Goal: Information Seeking & Learning: Learn about a topic

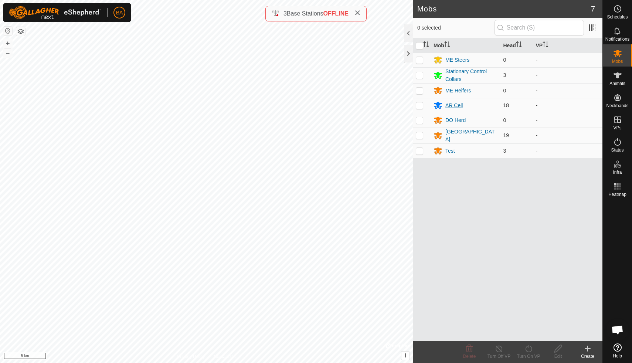
click at [455, 103] on div "AR Cell" at bounding box center [454, 106] width 17 height 8
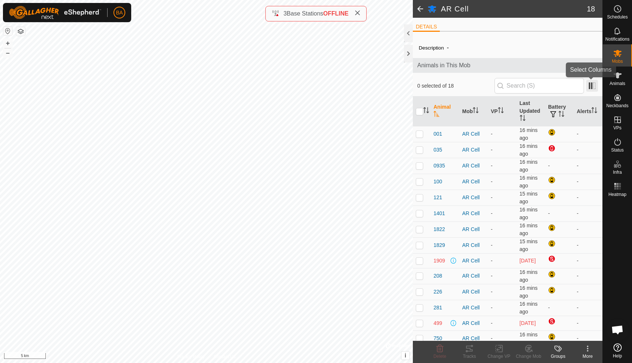
click at [594, 87] on span at bounding box center [593, 86] width 12 height 12
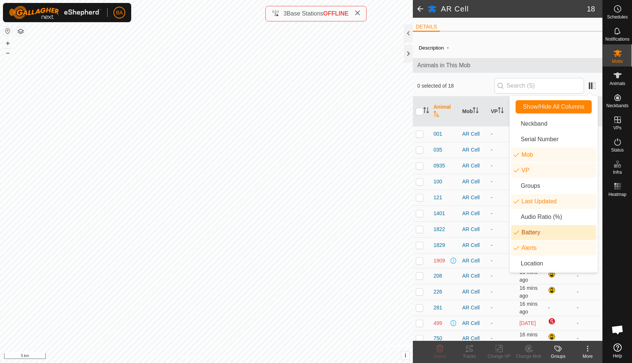
click at [516, 233] on li "Battery" at bounding box center [554, 232] width 85 height 15
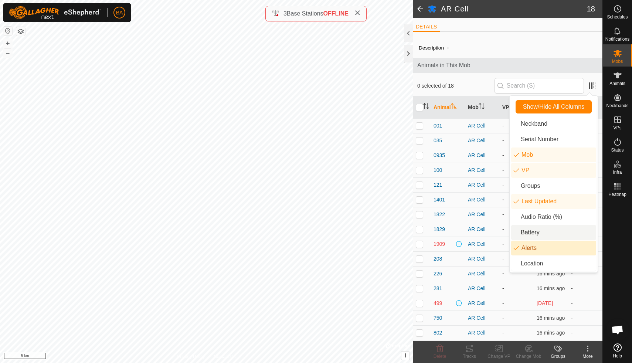
click at [516, 248] on icon "animal.label.alerts" at bounding box center [517, 248] width 6 height 6
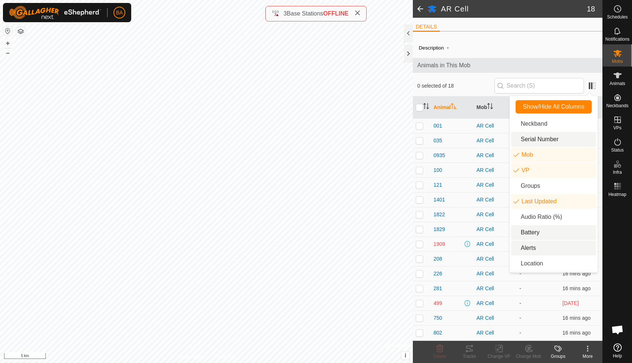
click at [516, 139] on li "Serial Number" at bounding box center [554, 139] width 85 height 15
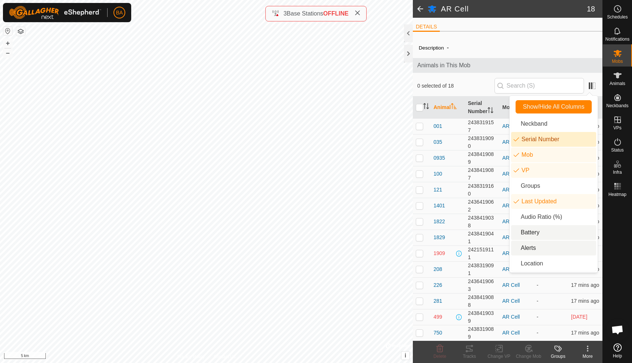
click at [516, 139] on li "Serial Number" at bounding box center [554, 139] width 85 height 15
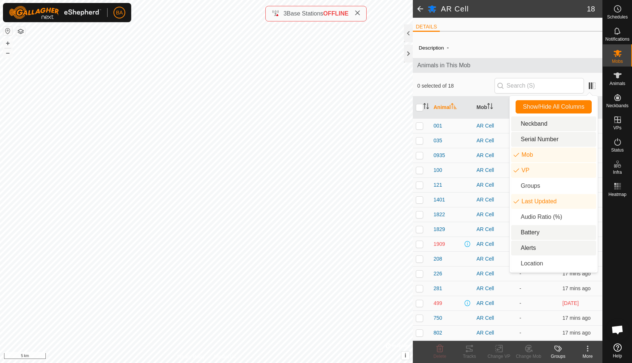
click at [516, 125] on li "Neckband" at bounding box center [554, 124] width 85 height 15
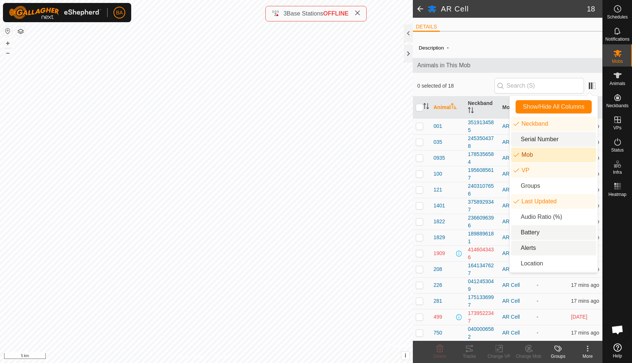
click at [516, 156] on li "Mob" at bounding box center [554, 155] width 85 height 15
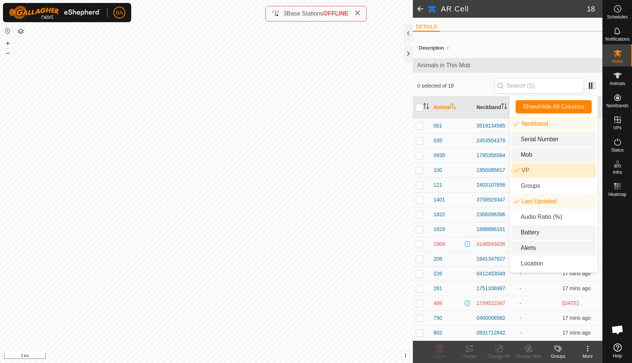
click at [516, 172] on li "VP" at bounding box center [554, 170] width 85 height 15
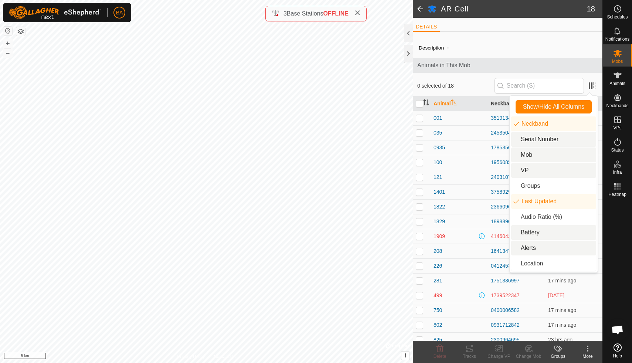
click at [520, 67] on span "Animals in This Mob" at bounding box center [508, 65] width 181 height 9
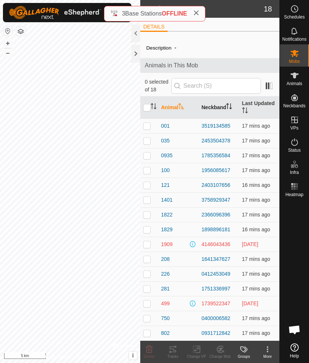
click at [230, 108] on icon "Activate to sort" at bounding box center [229, 106] width 6 height 6
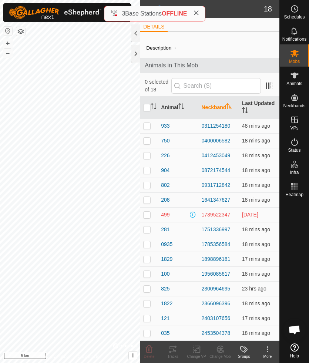
click at [146, 141] on p-checkbox at bounding box center [146, 141] width 7 height 6
click at [149, 141] on p-checkbox at bounding box center [146, 141] width 7 height 6
checkbox input "false"
click at [148, 155] on p-checkbox at bounding box center [146, 155] width 7 height 6
click at [145, 156] on p-checkbox at bounding box center [146, 155] width 7 height 6
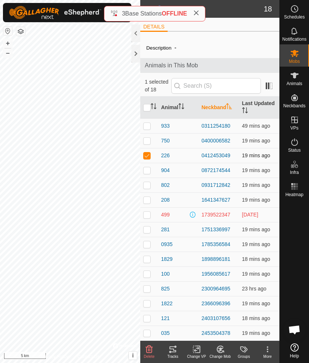
checkbox input "false"
click at [147, 169] on p-checkbox at bounding box center [146, 170] width 7 height 6
click at [146, 171] on p-checkbox at bounding box center [146, 170] width 7 height 6
checkbox input "false"
click at [147, 185] on p-checkbox at bounding box center [146, 185] width 7 height 6
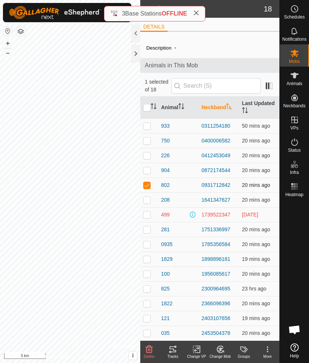
click at [147, 186] on p-checkbox at bounding box center [146, 185] width 7 height 6
checkbox input "false"
click at [148, 198] on p-checkbox at bounding box center [146, 200] width 7 height 6
click at [146, 201] on p-checkbox at bounding box center [146, 200] width 7 height 6
checkbox input "false"
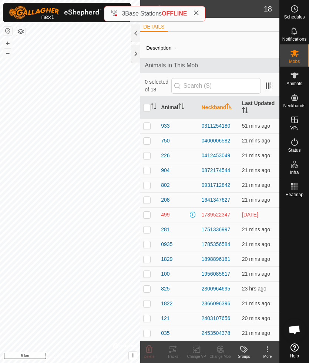
click at [146, 215] on p-checkbox at bounding box center [146, 215] width 7 height 6
click at [145, 214] on p-checkbox at bounding box center [146, 215] width 7 height 6
checkbox input "false"
click at [148, 231] on p-checkbox at bounding box center [146, 229] width 7 height 6
click at [148, 230] on p-checkbox at bounding box center [146, 229] width 7 height 6
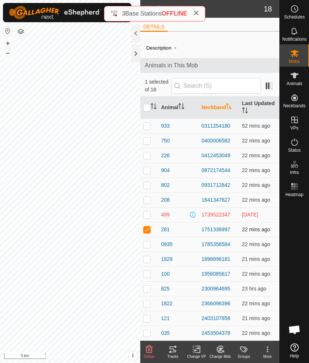
checkbox input "false"
click at [147, 244] on p-checkbox at bounding box center [146, 244] width 7 height 6
click at [148, 244] on p-checkbox at bounding box center [146, 244] width 7 height 6
checkbox input "false"
click at [147, 260] on p-checkbox at bounding box center [146, 259] width 7 height 6
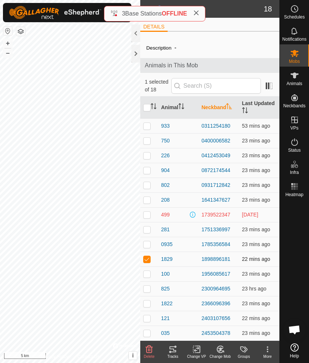
click at [148, 259] on p-checkbox at bounding box center [146, 259] width 7 height 6
checkbox input "false"
click at [147, 274] on p-checkbox at bounding box center [146, 274] width 7 height 6
click at [148, 275] on p-checkbox at bounding box center [146, 274] width 7 height 6
checkbox input "false"
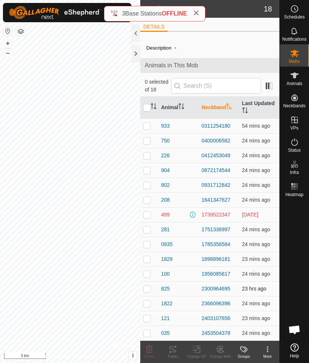
click at [148, 289] on p-checkbox at bounding box center [146, 289] width 7 height 6
click at [148, 290] on p-checkbox at bounding box center [146, 289] width 7 height 6
checkbox input "false"
click at [148, 304] on p-checkbox at bounding box center [146, 303] width 7 height 6
click at [148, 301] on p-checkbox at bounding box center [146, 303] width 7 height 6
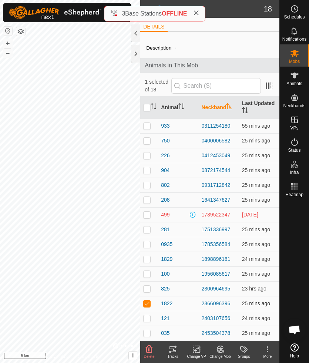
checkbox input "false"
click at [147, 318] on p-checkbox at bounding box center [146, 318] width 7 height 6
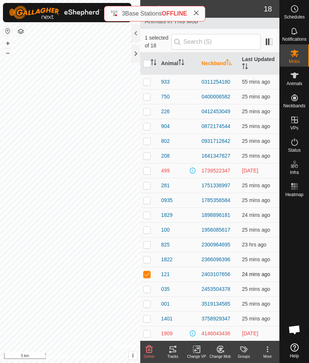
click at [149, 274] on p-checkbox at bounding box center [146, 274] width 7 height 6
checkbox input "false"
click at [148, 289] on p-checkbox at bounding box center [146, 289] width 7 height 6
click at [148, 290] on p-checkbox at bounding box center [146, 289] width 7 height 6
checkbox input "false"
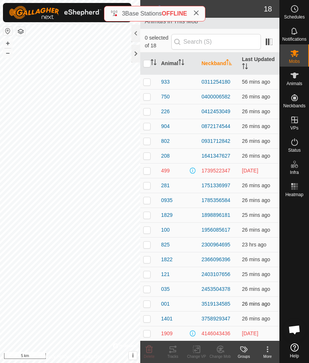
click at [147, 303] on p-checkbox at bounding box center [146, 304] width 7 height 6
checkbox input "true"
click at [135, 32] on div at bounding box center [135, 33] width 9 height 18
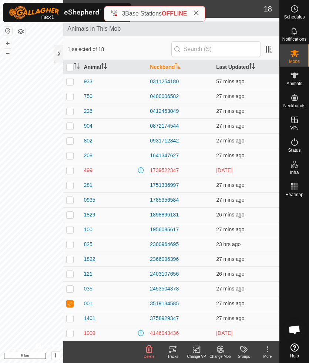
scroll to position [36, 0]
click at [59, 55] on div at bounding box center [58, 54] width 9 height 18
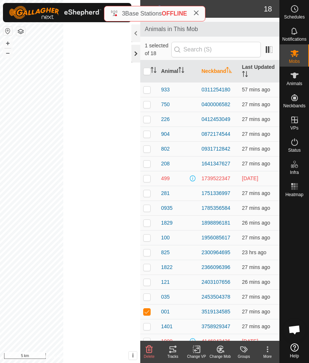
scroll to position [44, 0]
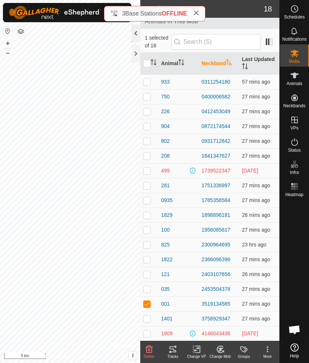
click at [136, 34] on div at bounding box center [135, 33] width 9 height 18
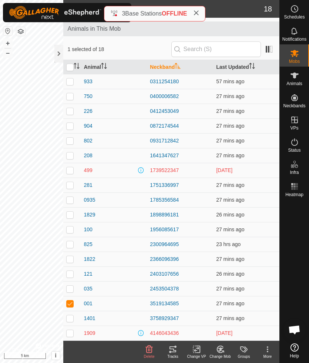
scroll to position [36, 0]
click at [198, 11] on icon at bounding box center [196, 13] width 6 height 6
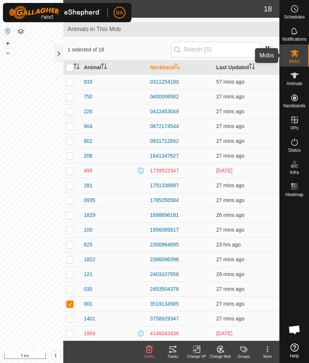
click at [295, 60] on span "Mobs" at bounding box center [294, 61] width 11 height 4
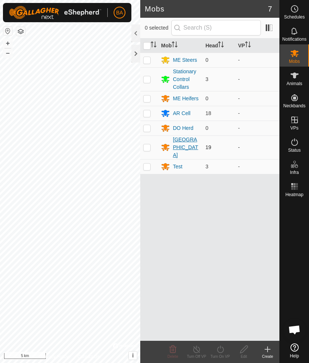
click at [181, 140] on div "[GEOGRAPHIC_DATA]" at bounding box center [186, 147] width 27 height 23
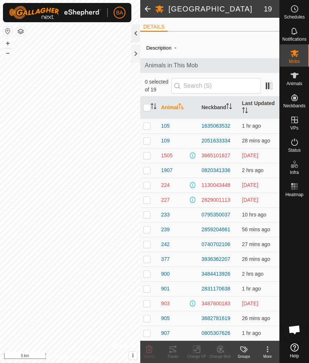
click at [135, 35] on div at bounding box center [135, 33] width 9 height 18
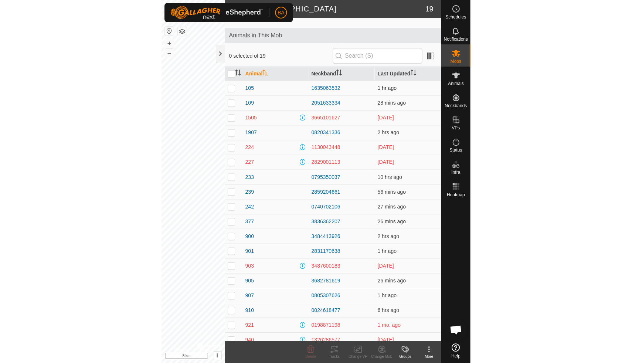
scroll to position [51, 0]
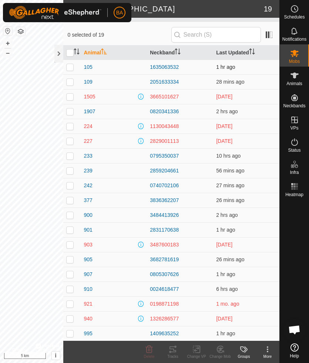
click at [71, 66] on p-checkbox at bounding box center [69, 67] width 7 height 6
checkbox input "false"
click at [70, 53] on input "checkbox" at bounding box center [69, 52] width 7 height 7
checkbox input "true"
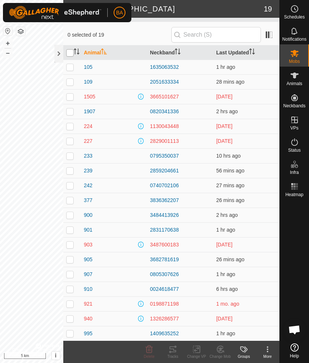
checkbox input "true"
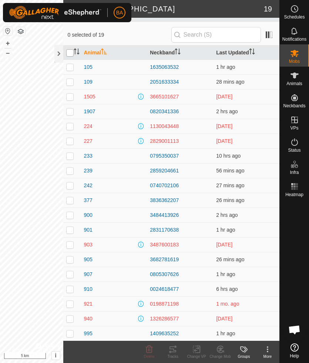
checkbox input "true"
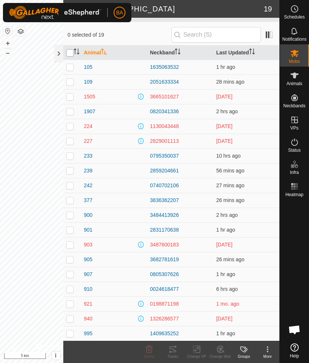
checkbox input "true"
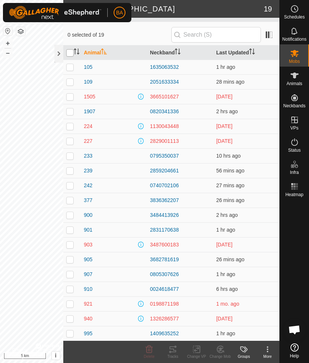
checkbox input "true"
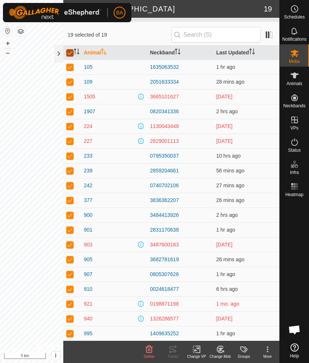
click at [72, 53] on input "checkbox" at bounding box center [69, 52] width 7 height 7
checkbox input "false"
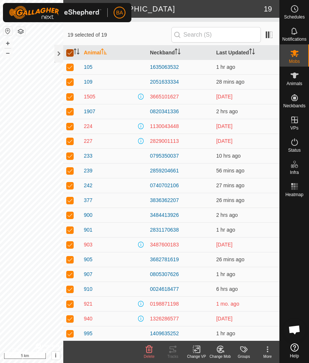
checkbox input "false"
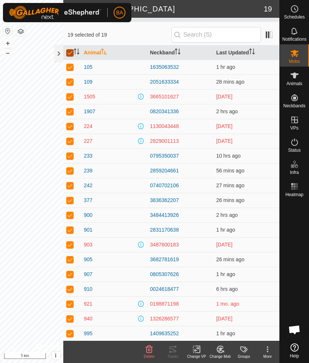
checkbox input "false"
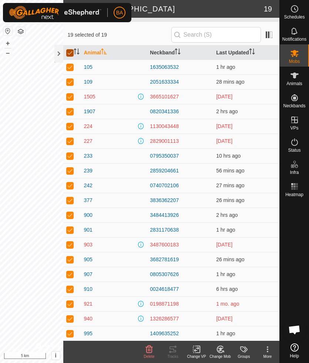
checkbox input "false"
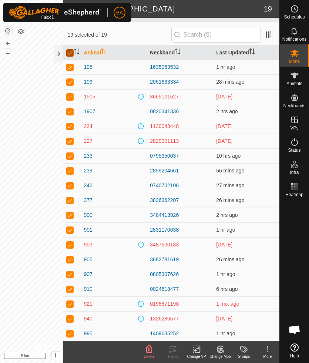
checkbox input "false"
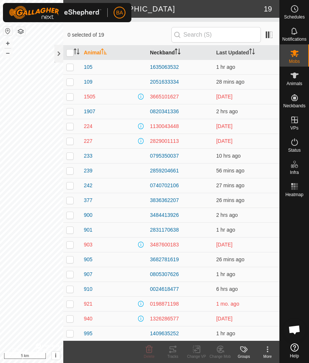
click at [170, 51] on th "Neckband" at bounding box center [180, 52] width 66 height 14
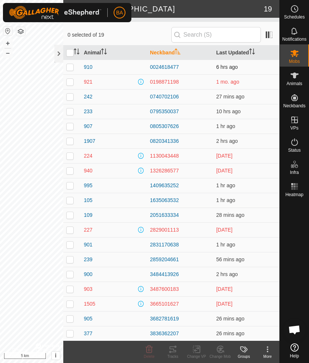
click at [69, 66] on p-checkbox at bounding box center [69, 67] width 7 height 6
click at [70, 67] on p-checkbox at bounding box center [69, 67] width 7 height 6
checkbox input "false"
click at [70, 81] on p-checkbox at bounding box center [69, 82] width 7 height 6
click at [68, 82] on p-checkbox at bounding box center [69, 82] width 7 height 6
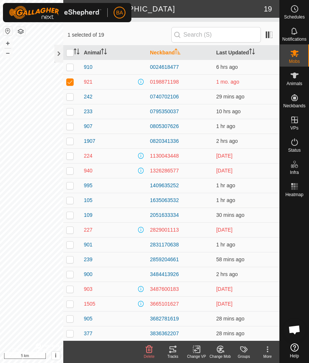
checkbox input "false"
click at [70, 96] on p-checkbox at bounding box center [69, 97] width 7 height 6
click at [70, 97] on p-checkbox at bounding box center [69, 97] width 7 height 6
click at [68, 97] on p-checkbox at bounding box center [69, 97] width 7 height 6
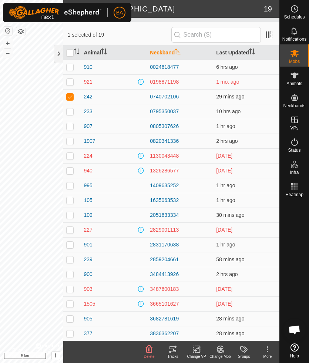
checkbox input "false"
click at [70, 111] on p-checkbox at bounding box center [69, 111] width 7 height 6
click at [69, 113] on p-checkbox at bounding box center [69, 111] width 7 height 6
click at [68, 112] on p-checkbox at bounding box center [69, 111] width 7 height 6
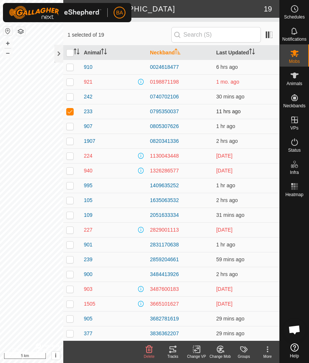
checkbox input "false"
click at [70, 127] on p-checkbox at bounding box center [69, 126] width 7 height 6
checkbox input "false"
click at [70, 142] on p-checkbox at bounding box center [69, 141] width 7 height 6
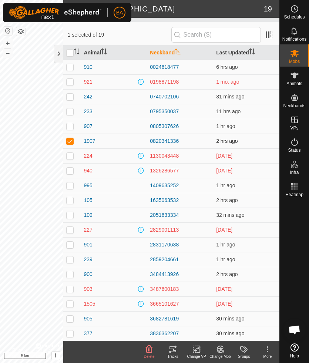
click at [70, 141] on p-checkbox at bounding box center [69, 141] width 7 height 6
checkbox input "false"
click at [70, 154] on p-checkbox at bounding box center [69, 156] width 7 height 6
click at [70, 155] on p-checkbox at bounding box center [69, 156] width 7 height 6
checkbox input "false"
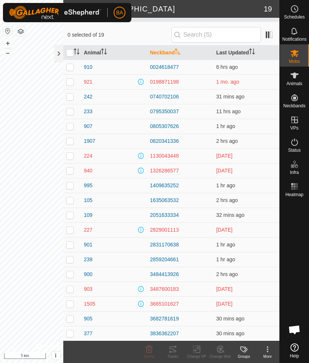
click at [70, 168] on p-checkbox at bounding box center [69, 171] width 7 height 6
click at [70, 171] on p-checkbox at bounding box center [69, 171] width 7 height 6
click at [69, 170] on p-checkbox at bounding box center [69, 171] width 7 height 6
checkbox input "false"
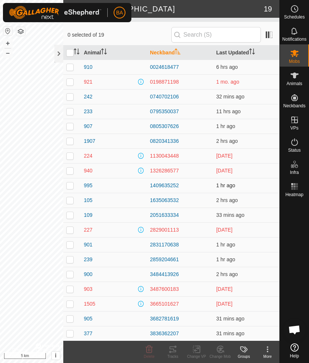
click at [70, 184] on p-checkbox at bounding box center [69, 185] width 7 height 6
click at [69, 186] on p-checkbox at bounding box center [69, 185] width 7 height 6
checkbox input "false"
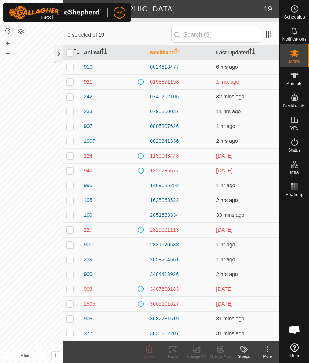
click at [70, 200] on p-checkbox at bounding box center [69, 200] width 7 height 6
click at [69, 201] on p-checkbox at bounding box center [69, 200] width 7 height 6
checkbox input "false"
click at [70, 215] on p-checkbox at bounding box center [69, 215] width 7 height 6
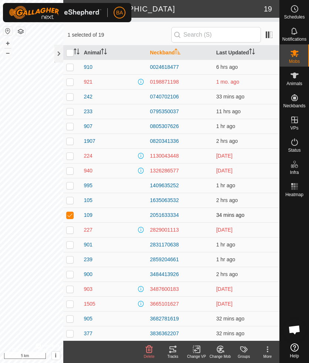
checkbox input "false"
click at [70, 229] on p-checkbox at bounding box center [69, 230] width 7 height 6
click at [70, 228] on p-checkbox at bounding box center [69, 230] width 7 height 6
checkbox input "false"
click at [71, 246] on p-checkbox at bounding box center [69, 245] width 7 height 6
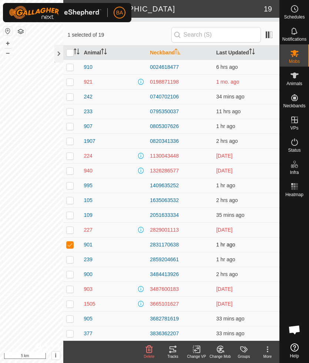
click at [69, 244] on p-checkbox at bounding box center [69, 245] width 7 height 6
checkbox input "false"
click at [69, 258] on p-checkbox at bounding box center [69, 259] width 7 height 6
click at [70, 261] on p-checkbox at bounding box center [69, 259] width 7 height 6
checkbox input "false"
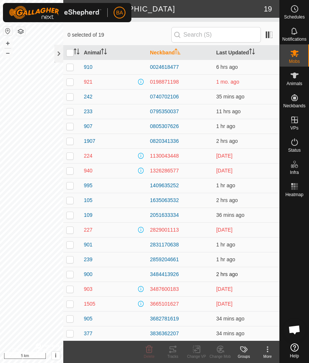
click at [71, 273] on p-checkbox at bounding box center [69, 274] width 7 height 6
click at [71, 275] on p-checkbox at bounding box center [69, 274] width 7 height 6
checkbox input "false"
click at [70, 289] on p-checkbox at bounding box center [69, 289] width 7 height 6
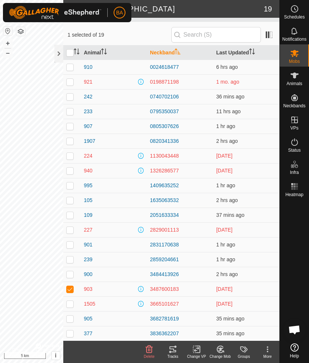
checkbox input "false"
click at [70, 304] on p-checkbox at bounding box center [69, 304] width 7 height 6
click at [71, 306] on p-checkbox at bounding box center [69, 304] width 7 height 6
click at [70, 301] on p-checkbox at bounding box center [69, 304] width 7 height 6
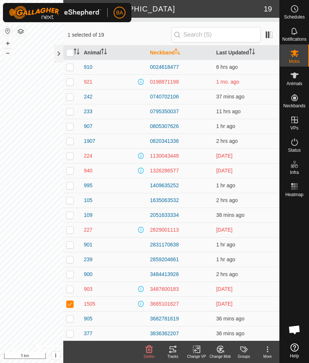
checkbox input "false"
click at [70, 318] on p-checkbox at bounding box center [69, 318] width 7 height 6
checkbox input "true"
click at [291, 59] on span "Mobs" at bounding box center [294, 61] width 11 height 4
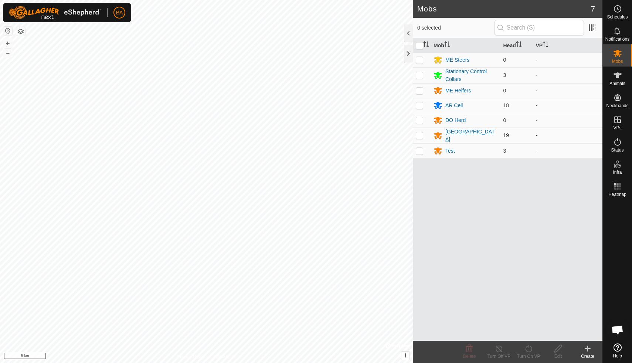
click at [463, 134] on div "[GEOGRAPHIC_DATA]" at bounding box center [472, 136] width 52 height 16
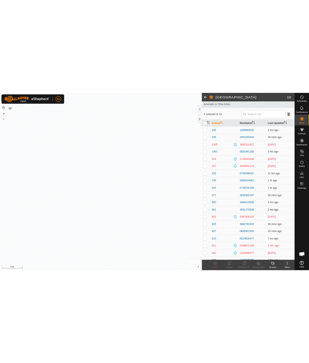
scroll to position [51, 0]
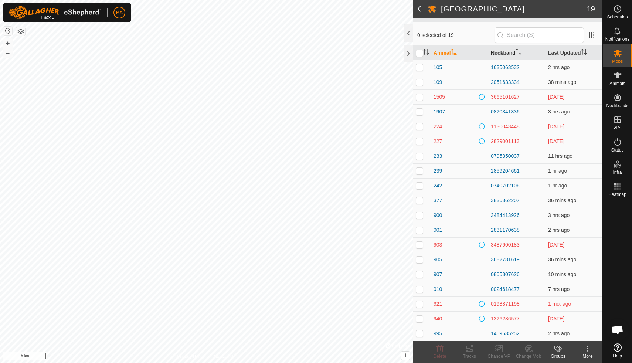
click at [516, 50] on th "Neckband" at bounding box center [516, 53] width 57 height 14
